Goal: Consume media (video, audio): Consume media (video, audio)

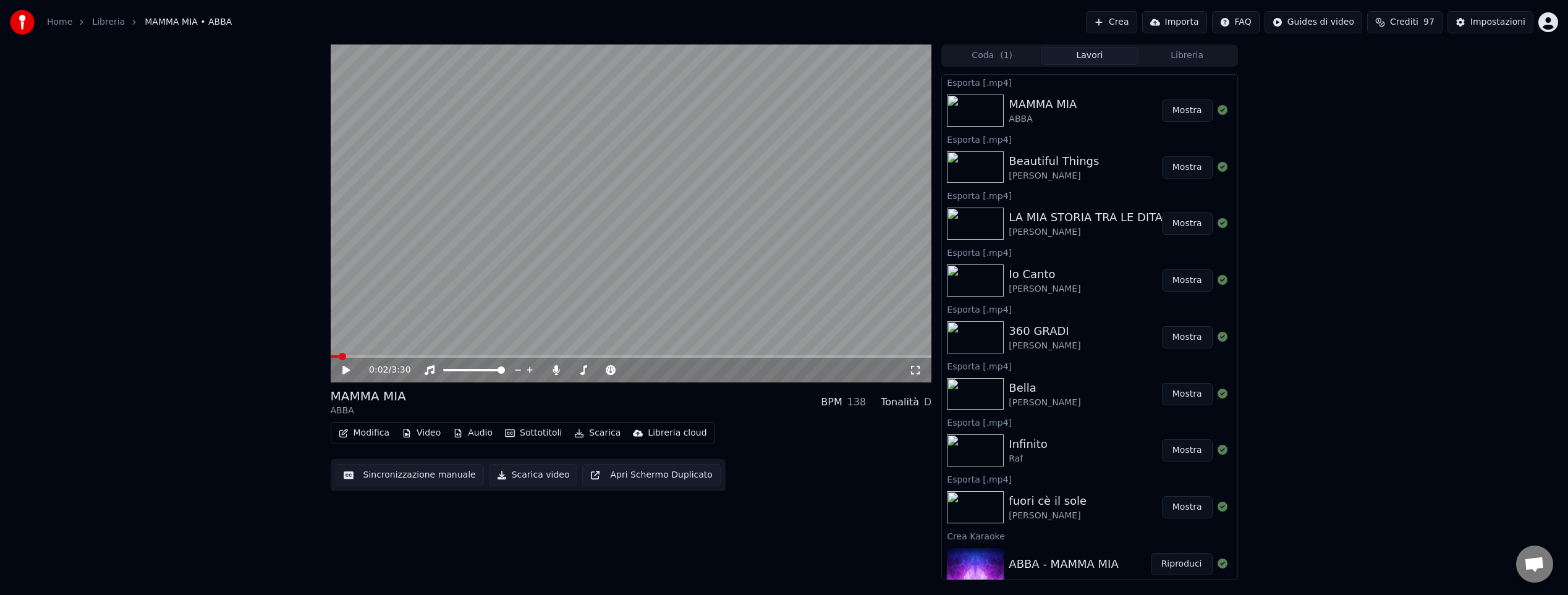
click at [1195, 109] on button "Mostra" at bounding box center [1187, 110] width 50 height 22
click at [1186, 58] on button "Libreria" at bounding box center [1187, 56] width 97 height 18
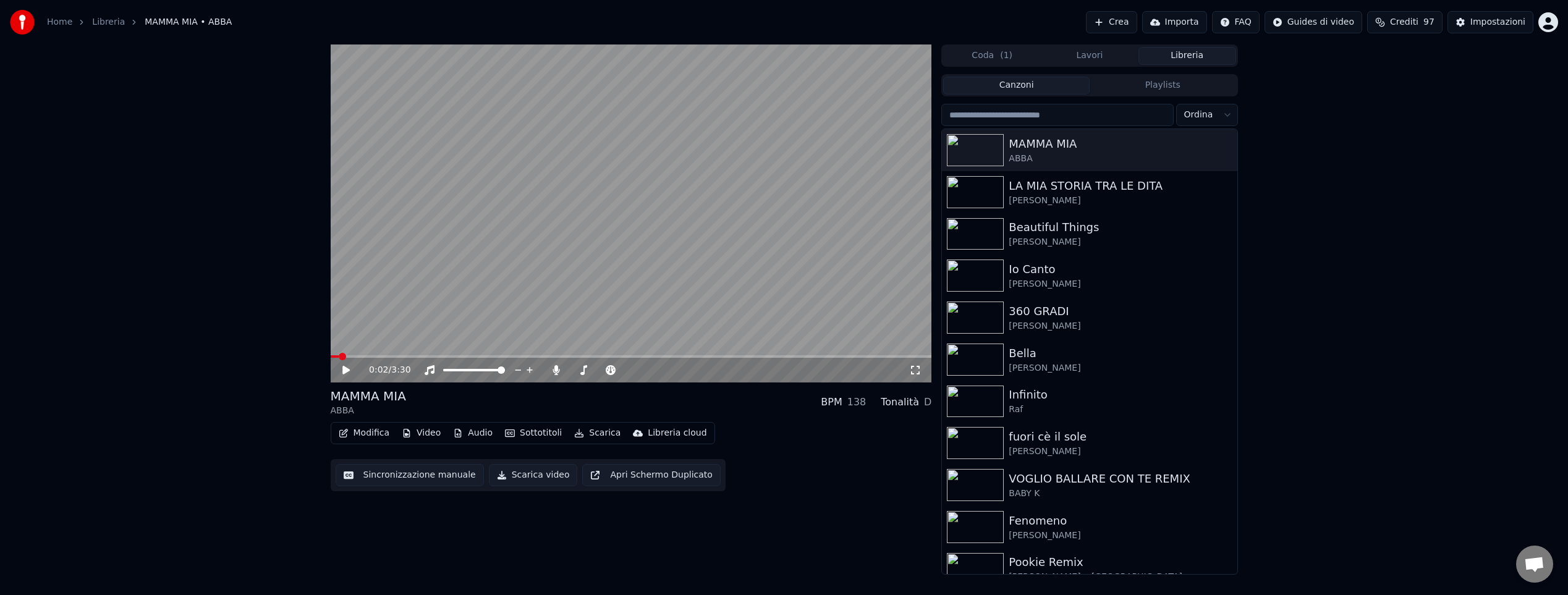
click at [1071, 116] on input "search" at bounding box center [1057, 115] width 232 height 22
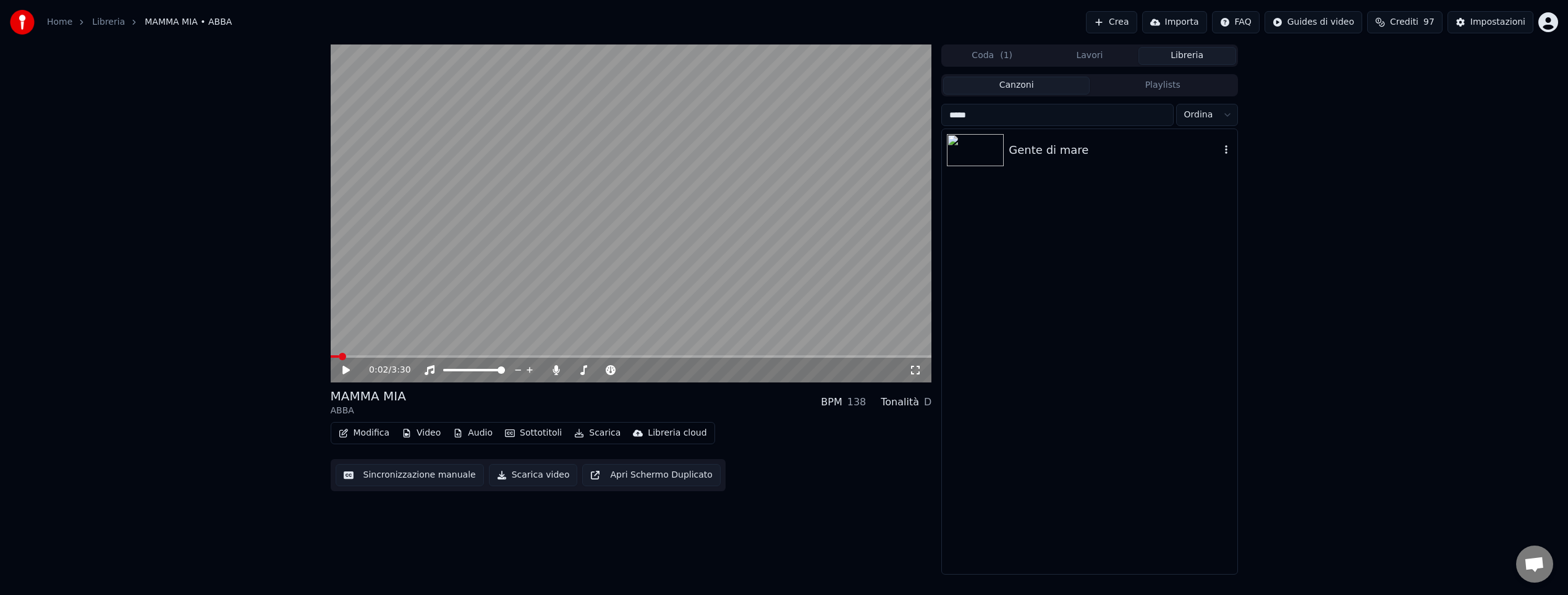
type input "*****"
click at [993, 147] on img at bounding box center [975, 149] width 57 height 32
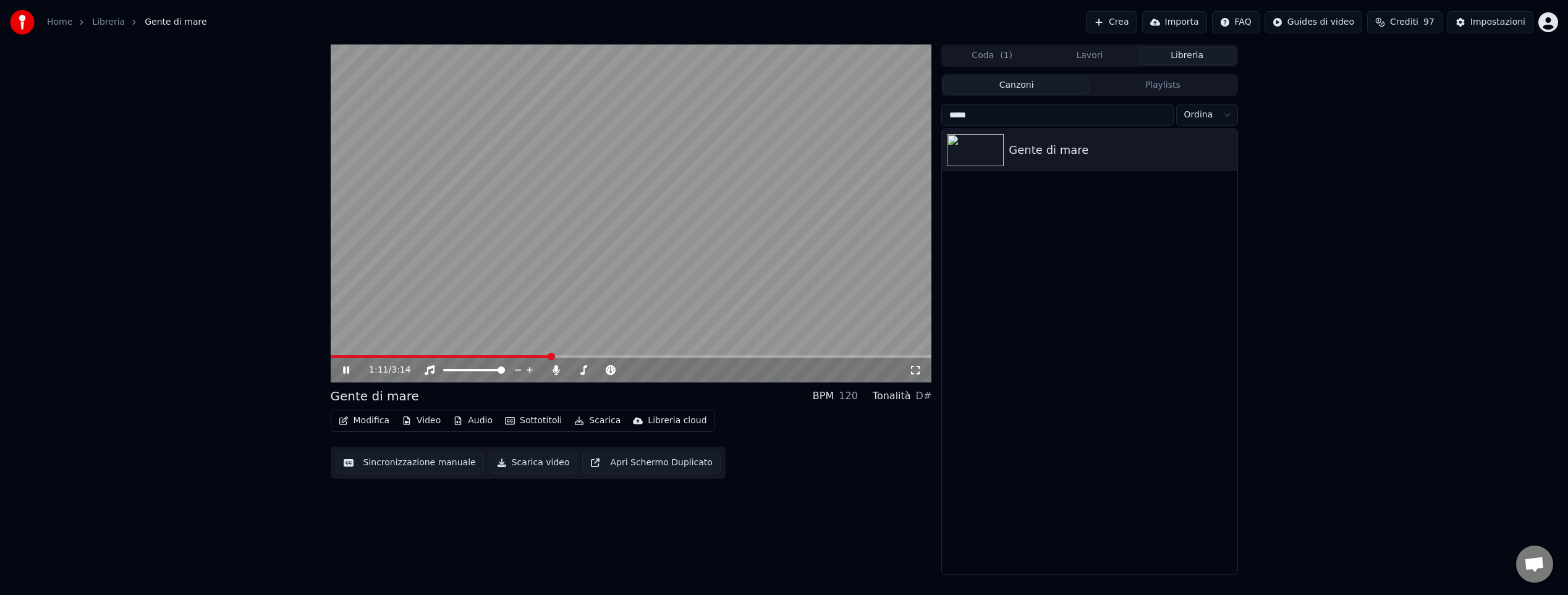
click at [550, 357] on span at bounding box center [631, 356] width 602 height 3
click at [345, 369] on icon at bounding box center [346, 370] width 6 height 7
click at [539, 421] on button "Sottotitoli" at bounding box center [533, 420] width 67 height 17
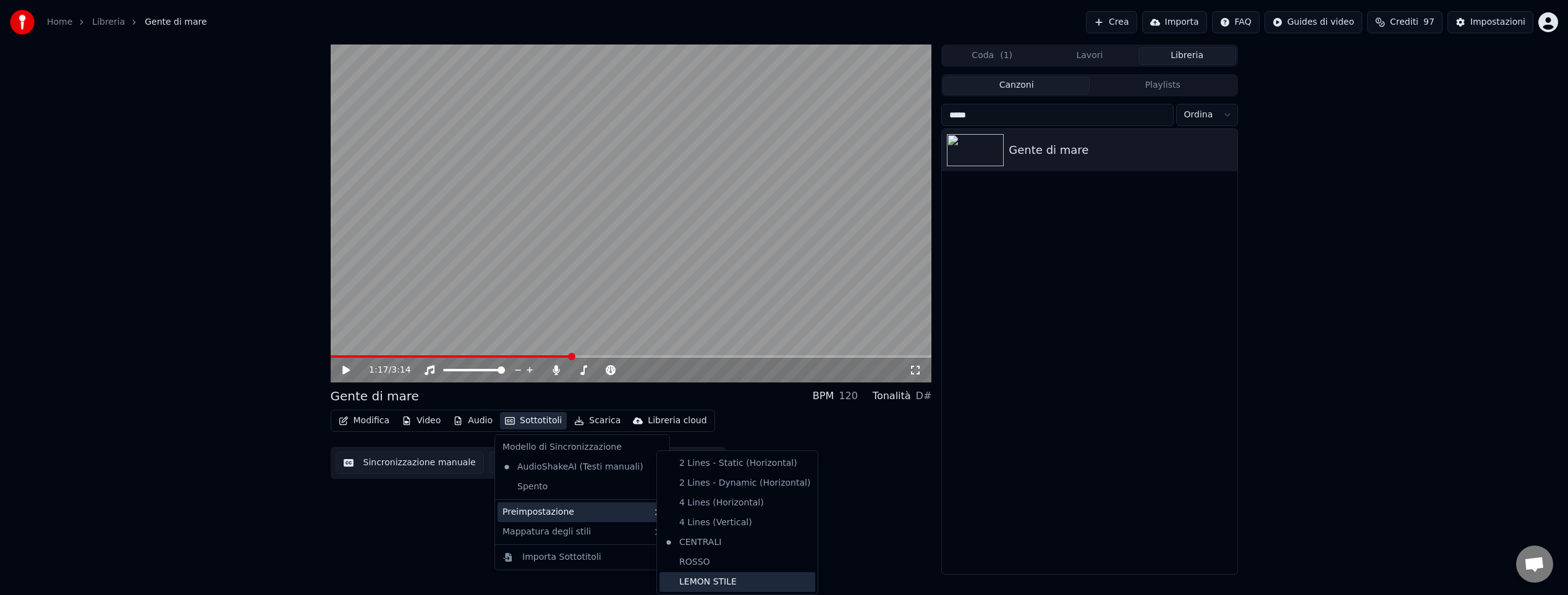
click at [728, 583] on div "LEMON STILE" at bounding box center [738, 582] width 156 height 20
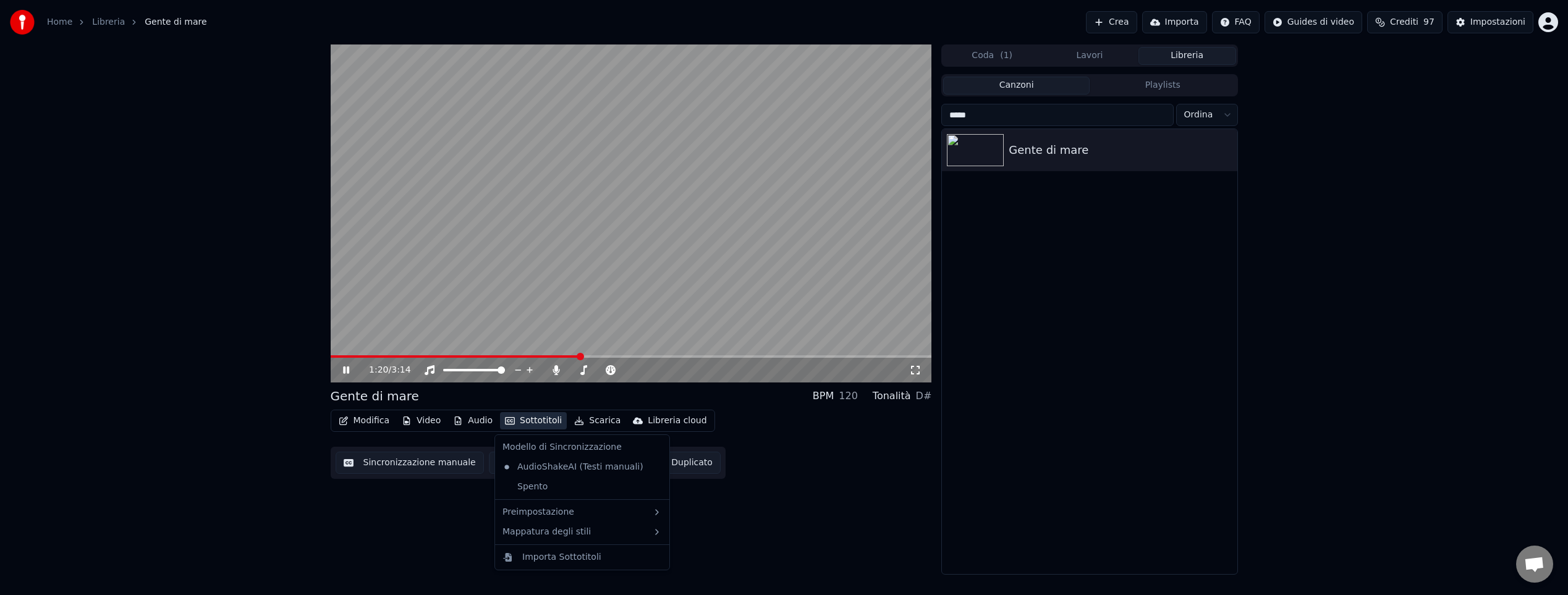
click at [539, 420] on button "Sottotitoli" at bounding box center [533, 420] width 67 height 17
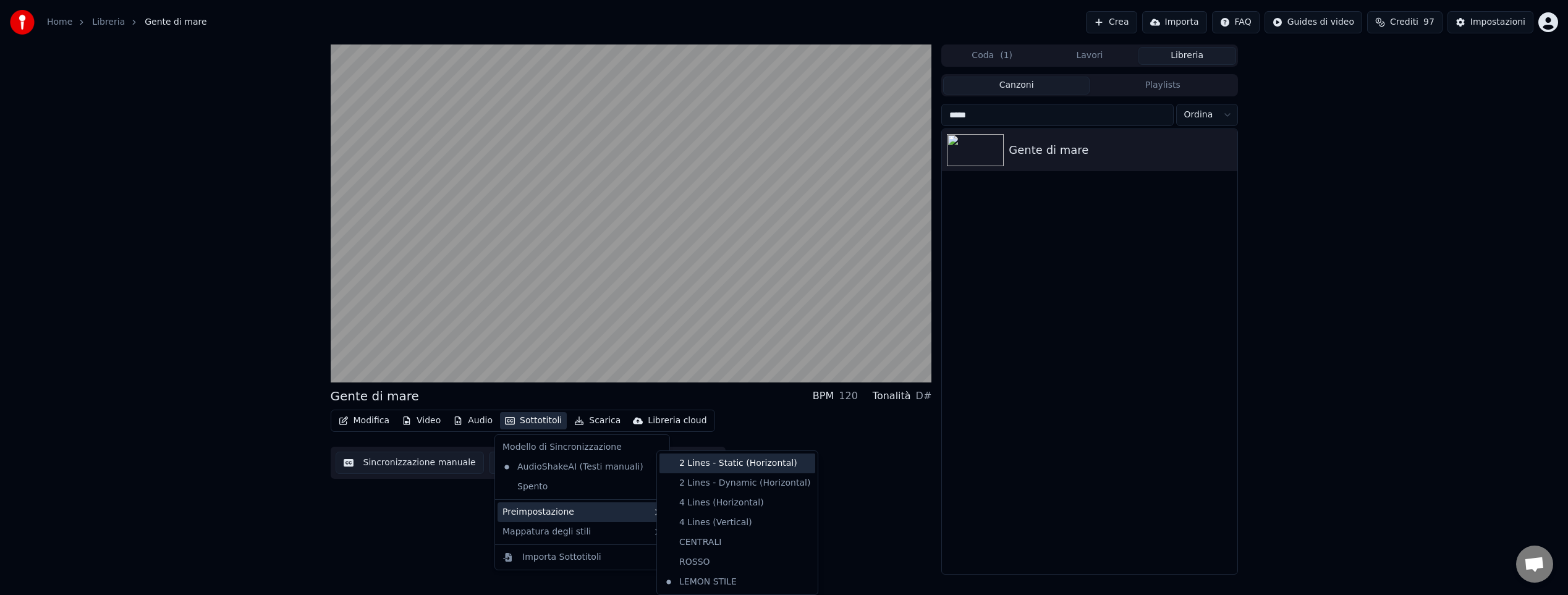
click at [736, 461] on div "2 Lines - Static (Horizontal)" at bounding box center [738, 463] width 156 height 20
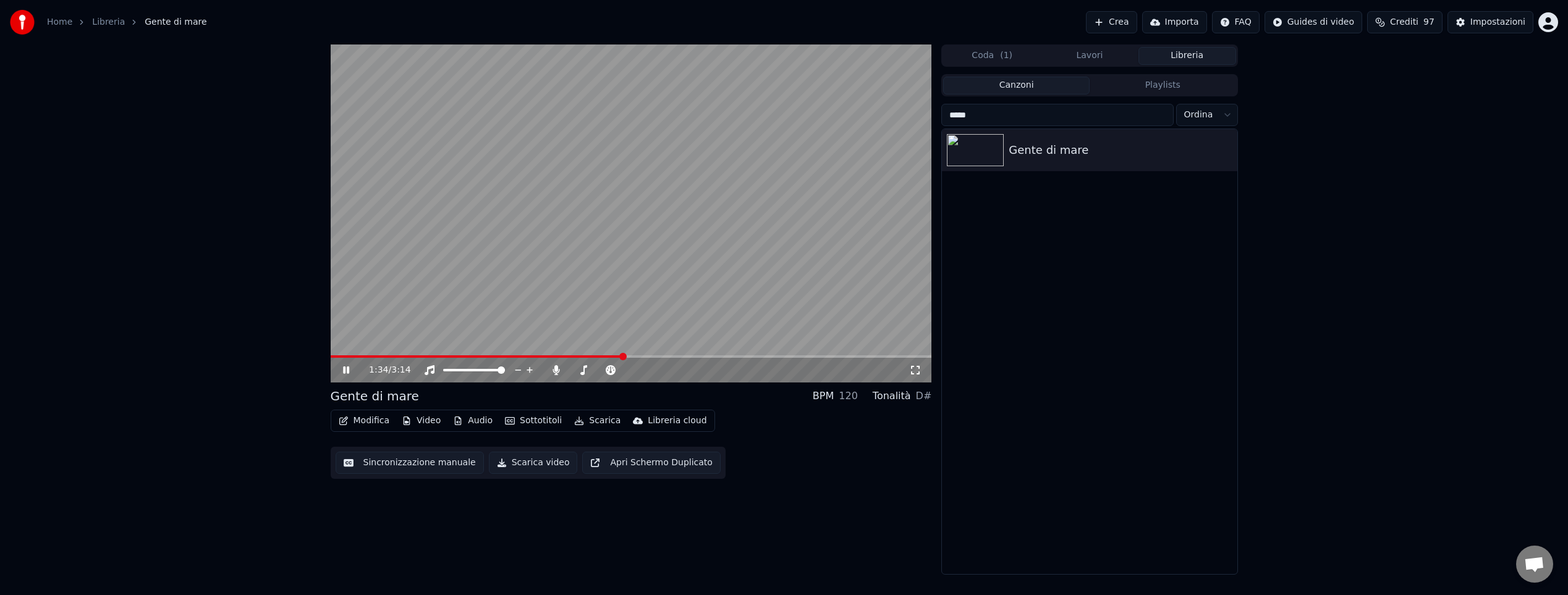
click at [344, 370] on icon at bounding box center [346, 370] width 6 height 7
